Goal: Transaction & Acquisition: Purchase product/service

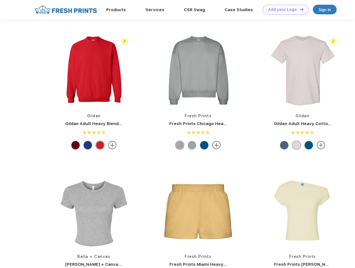
scroll to position [0, 0]
click at [284, 9] on link "Add your Logo Design Tool" at bounding box center [286, 10] width 46 height 10
click at [0, 0] on div "Design Tool" at bounding box center [0, 0] width 0 height 0
click at [299, 9] on link "Add your Logo Design Tool" at bounding box center [286, 10] width 46 height 10
click at [94, 70] on img at bounding box center [94, 70] width 74 height 74
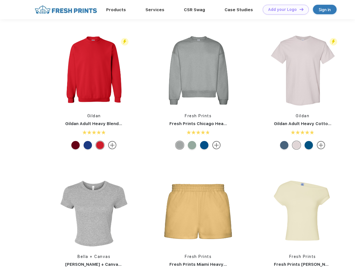
click at [76, 145] on div at bounding box center [75, 145] width 8 height 8
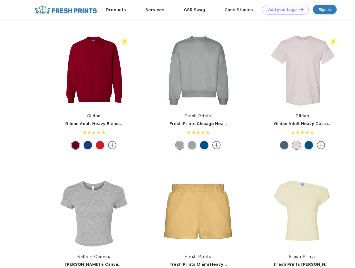
click at [88, 145] on div at bounding box center [88, 145] width 8 height 8
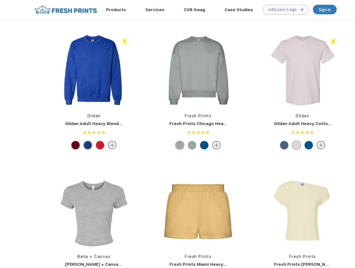
click at [100, 145] on div at bounding box center [100, 145] width 8 height 8
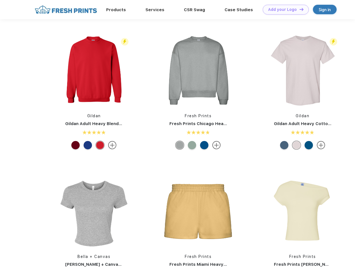
click at [198, 70] on img at bounding box center [198, 70] width 74 height 74
click at [180, 145] on div at bounding box center [180, 145] width 8 height 8
click at [192, 145] on div at bounding box center [192, 145] width 8 height 8
